Goal: Task Accomplishment & Management: Manage account settings

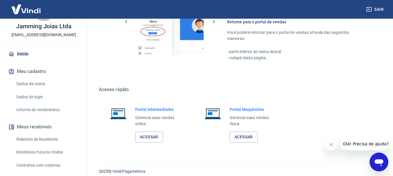
scroll to position [303, 0]
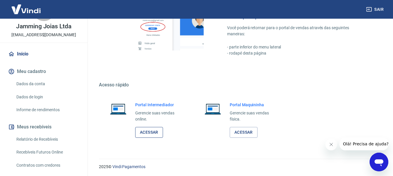
click at [147, 134] on link "Acessar" at bounding box center [149, 132] width 28 height 11
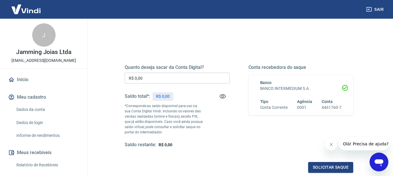
scroll to position [55, 0]
